Goal: Information Seeking & Learning: Learn about a topic

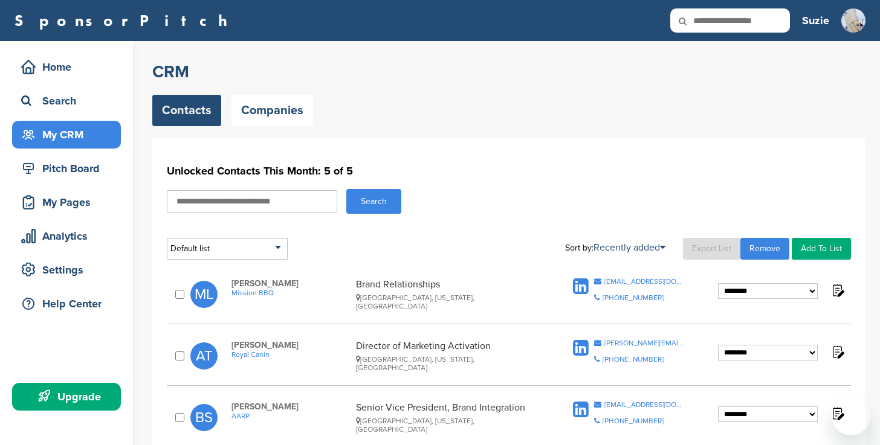
select select "********"
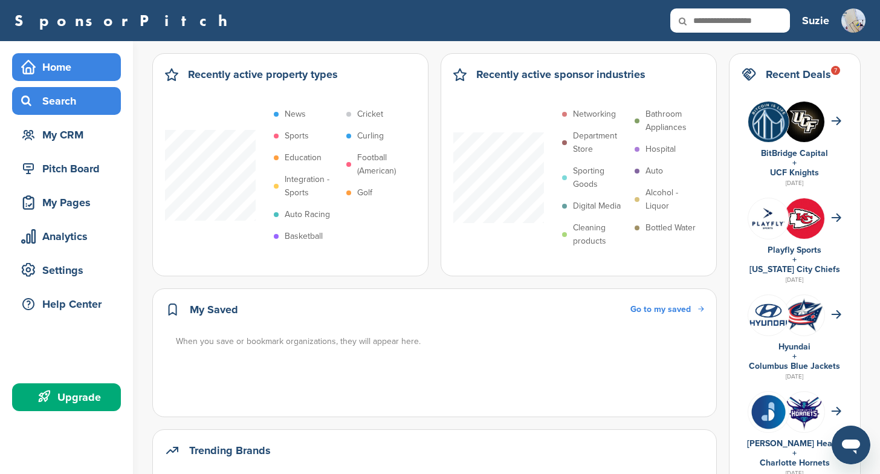
click at [68, 100] on div "Search" at bounding box center [69, 101] width 103 height 22
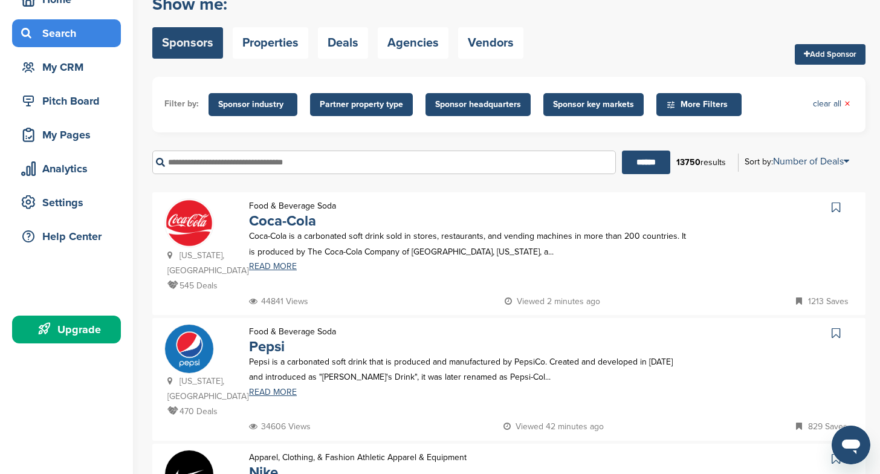
scroll to position [68, 0]
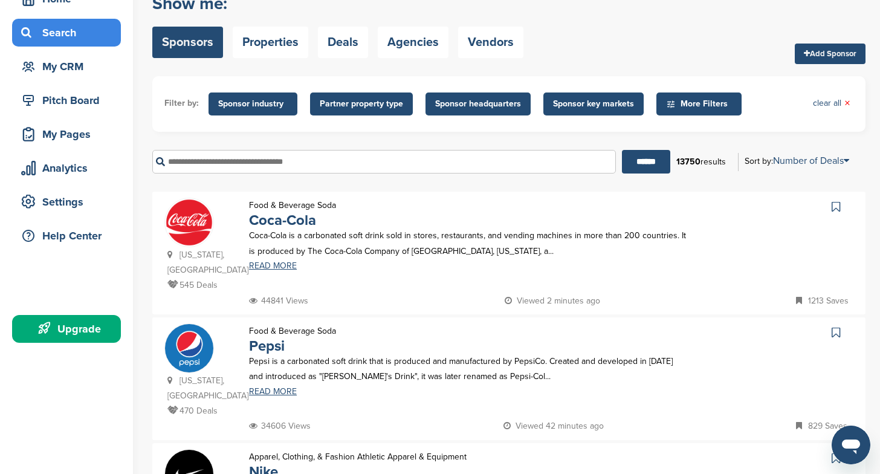
click at [259, 100] on span "Sponsor industry" at bounding box center [252, 103] width 69 height 13
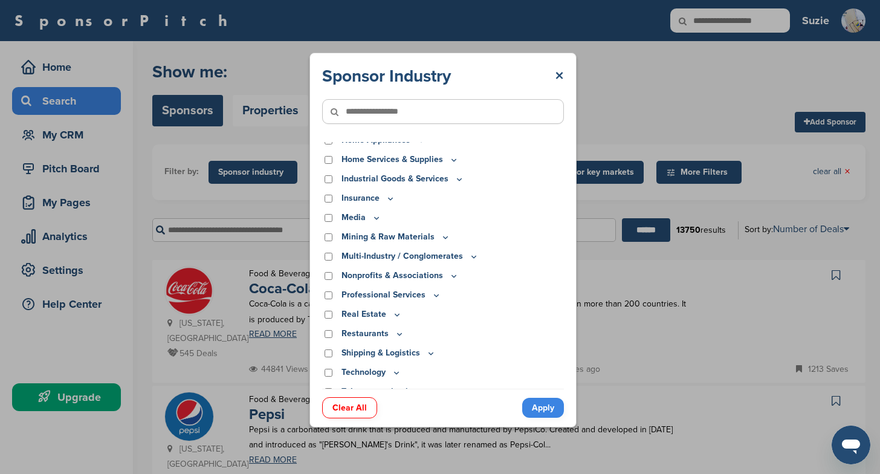
scroll to position [311, 0]
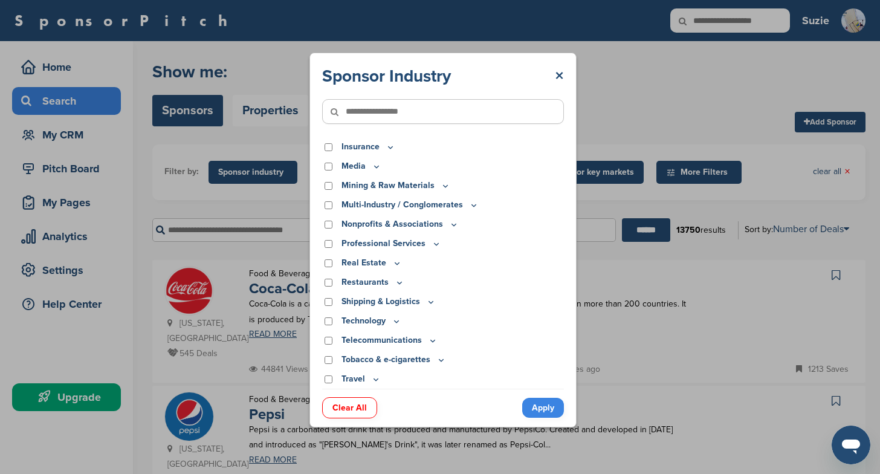
click at [393, 262] on icon at bounding box center [397, 263] width 10 height 10
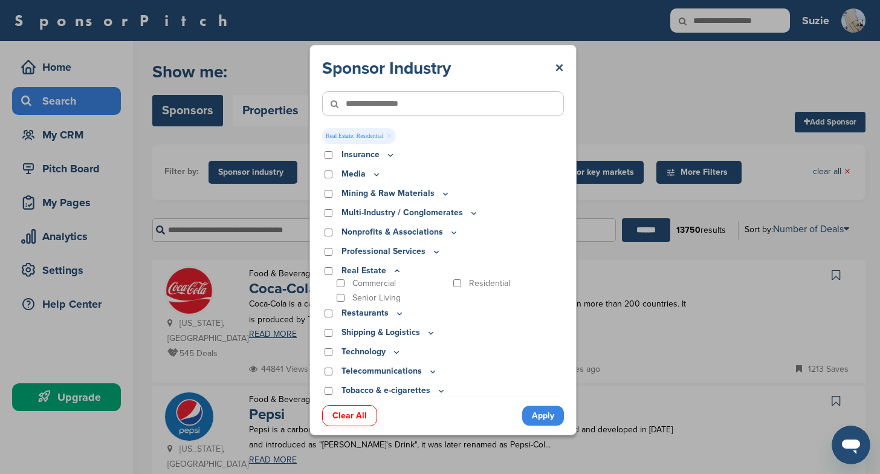
scroll to position [334, 0]
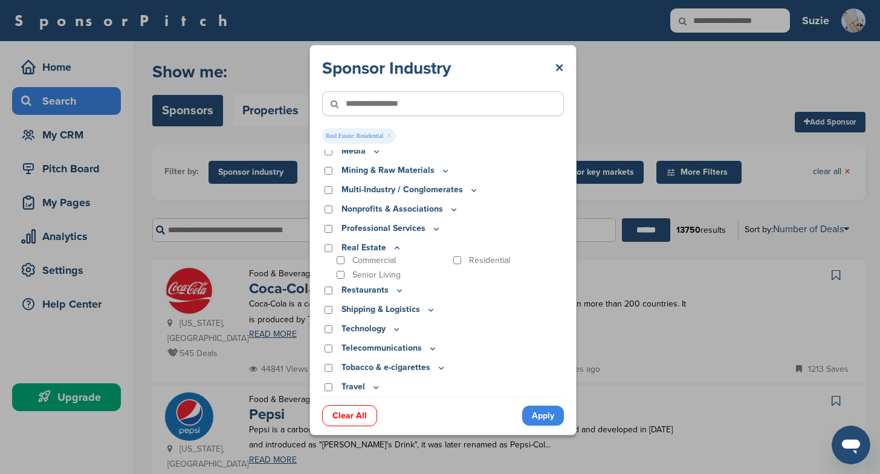
click at [542, 413] on link "Apply" at bounding box center [543, 415] width 42 height 20
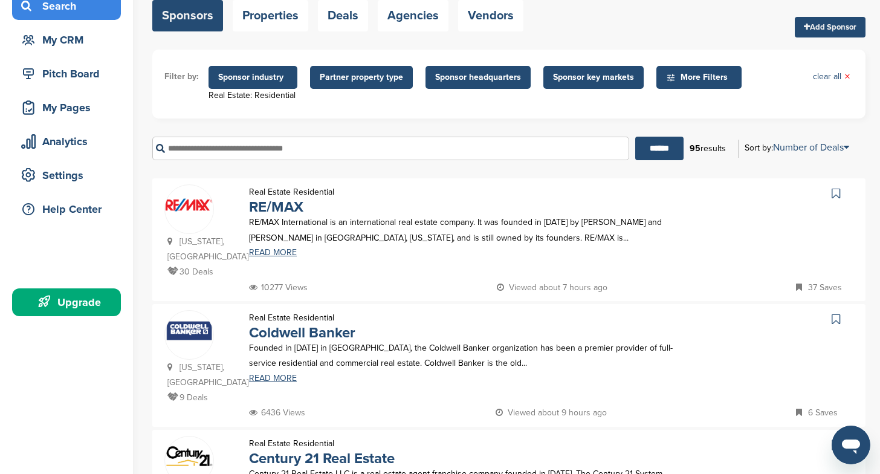
scroll to position [0, 0]
